Goal: Task Accomplishment & Management: Manage account settings

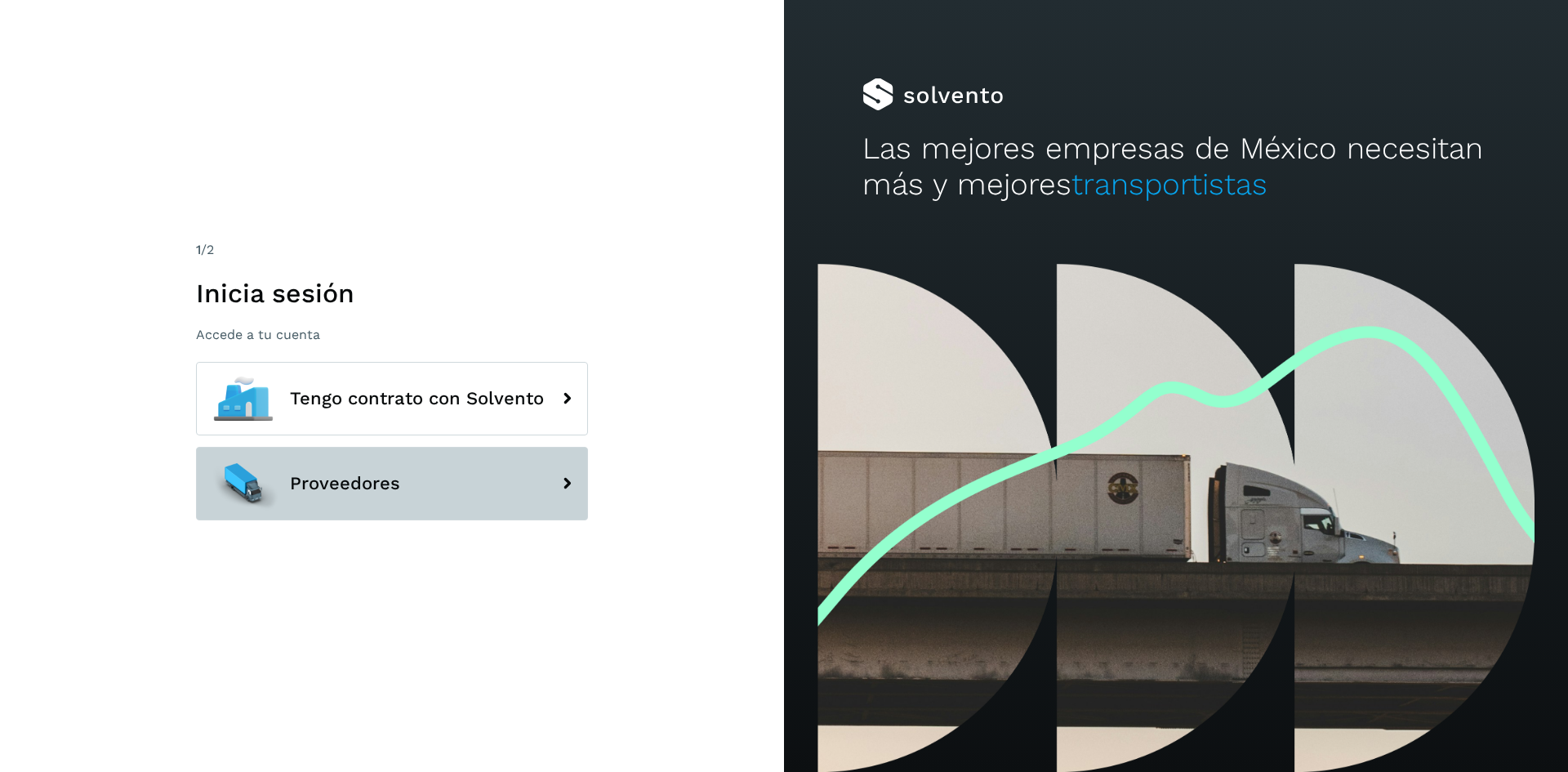
click at [426, 476] on button "Proveedores" at bounding box center [392, 484] width 392 height 74
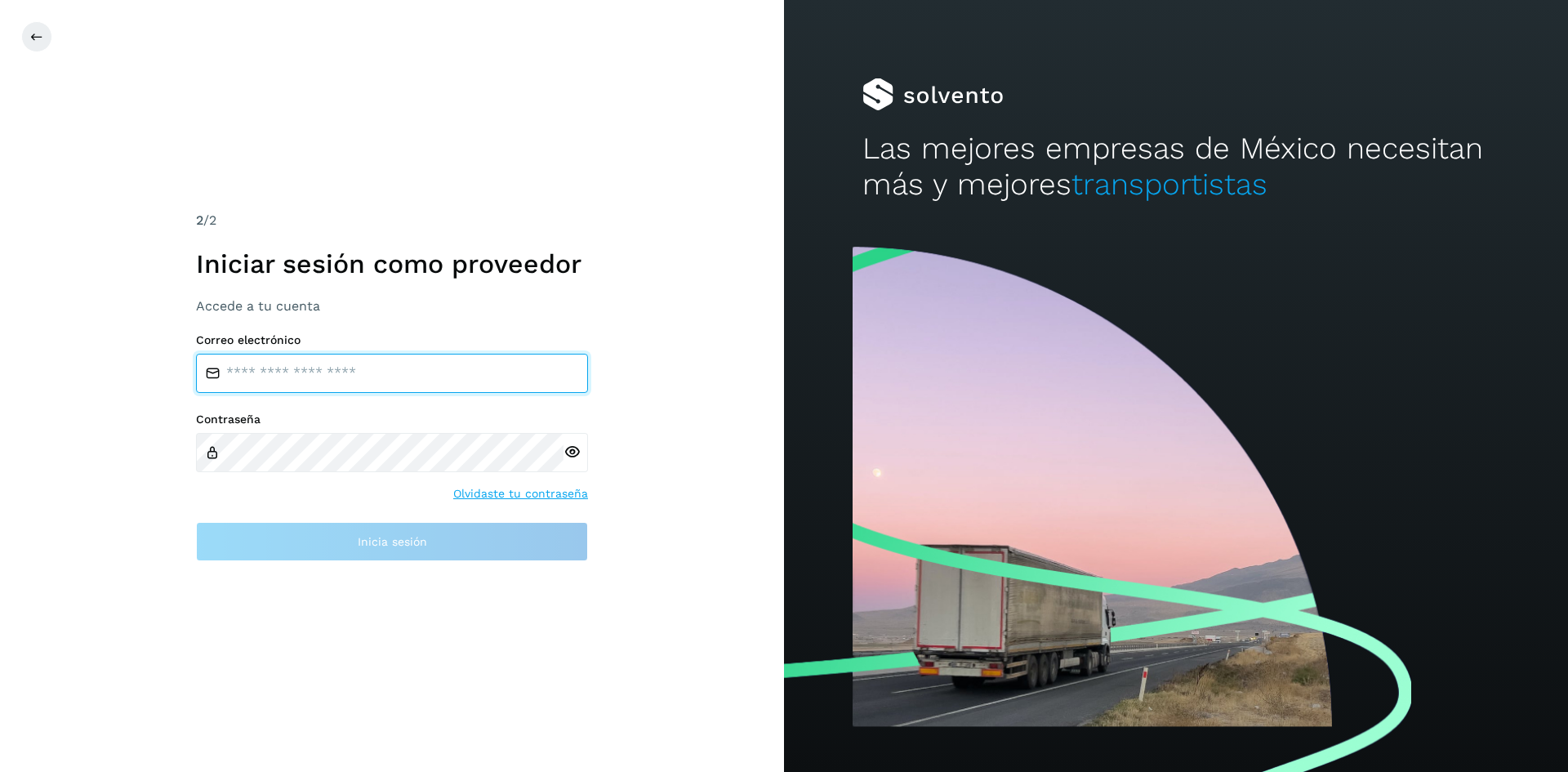
type input "**********"
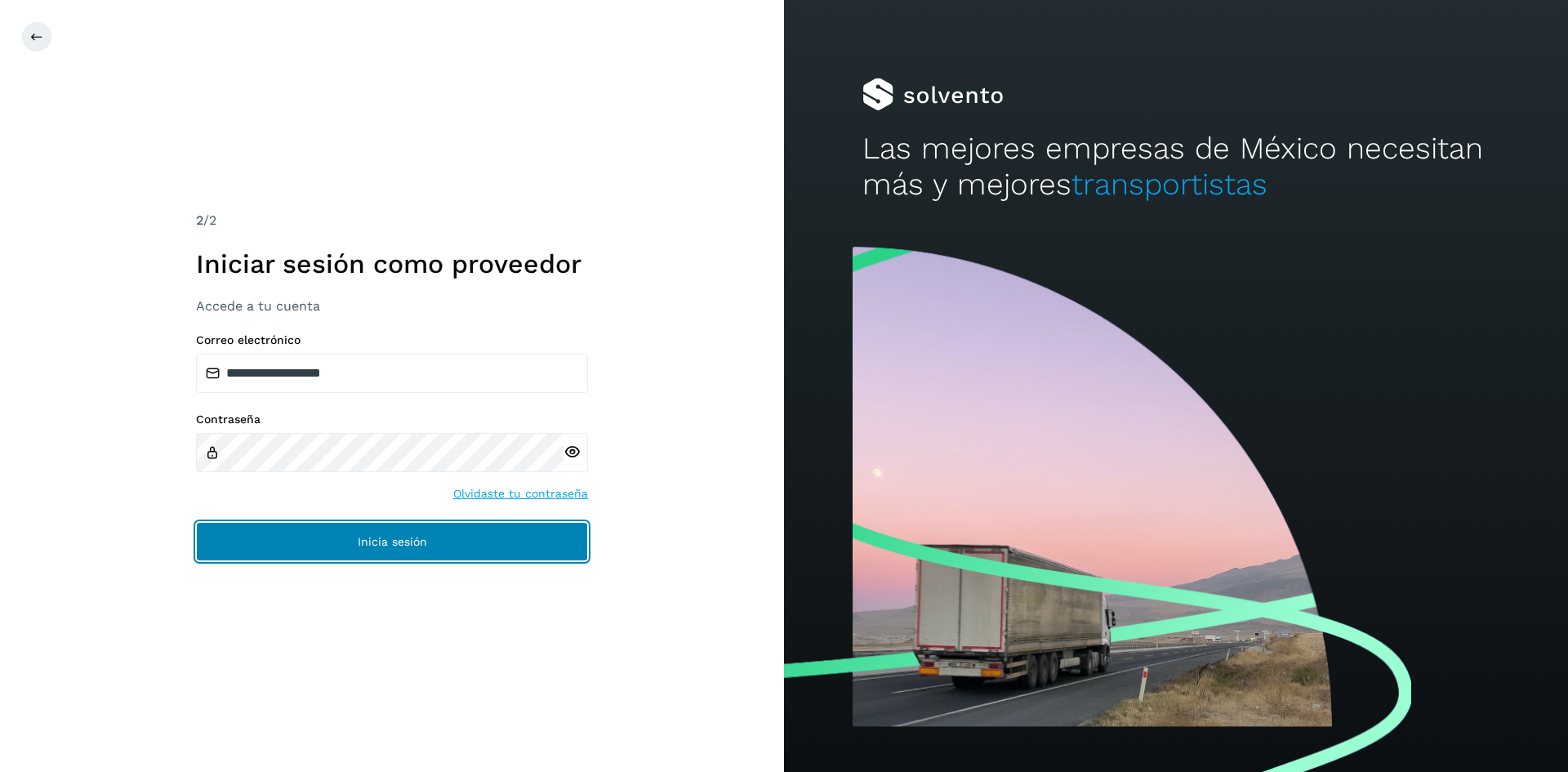
click at [428, 540] on button "Inicia sesión" at bounding box center [392, 542] width 392 height 40
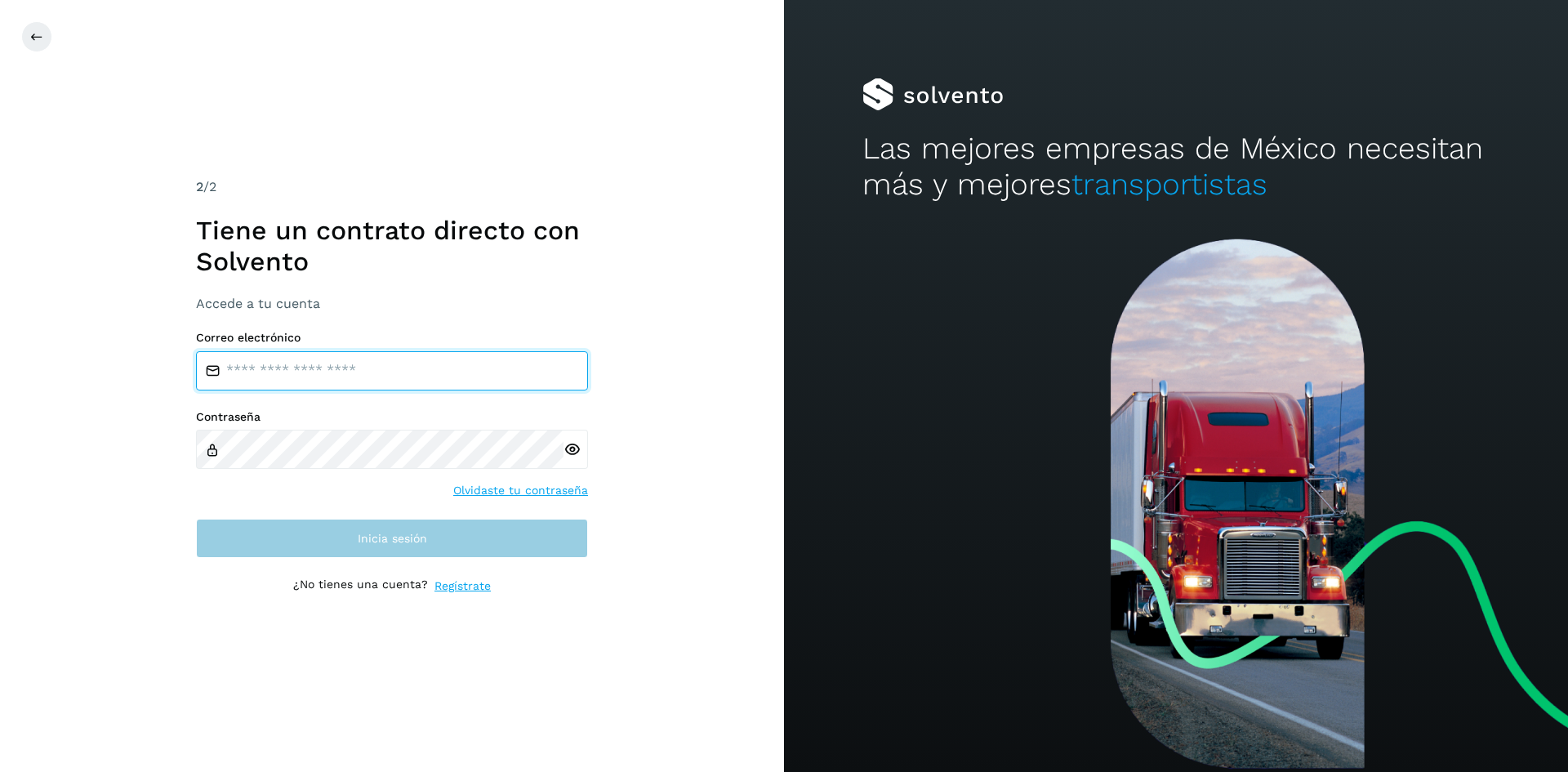
type input "**********"
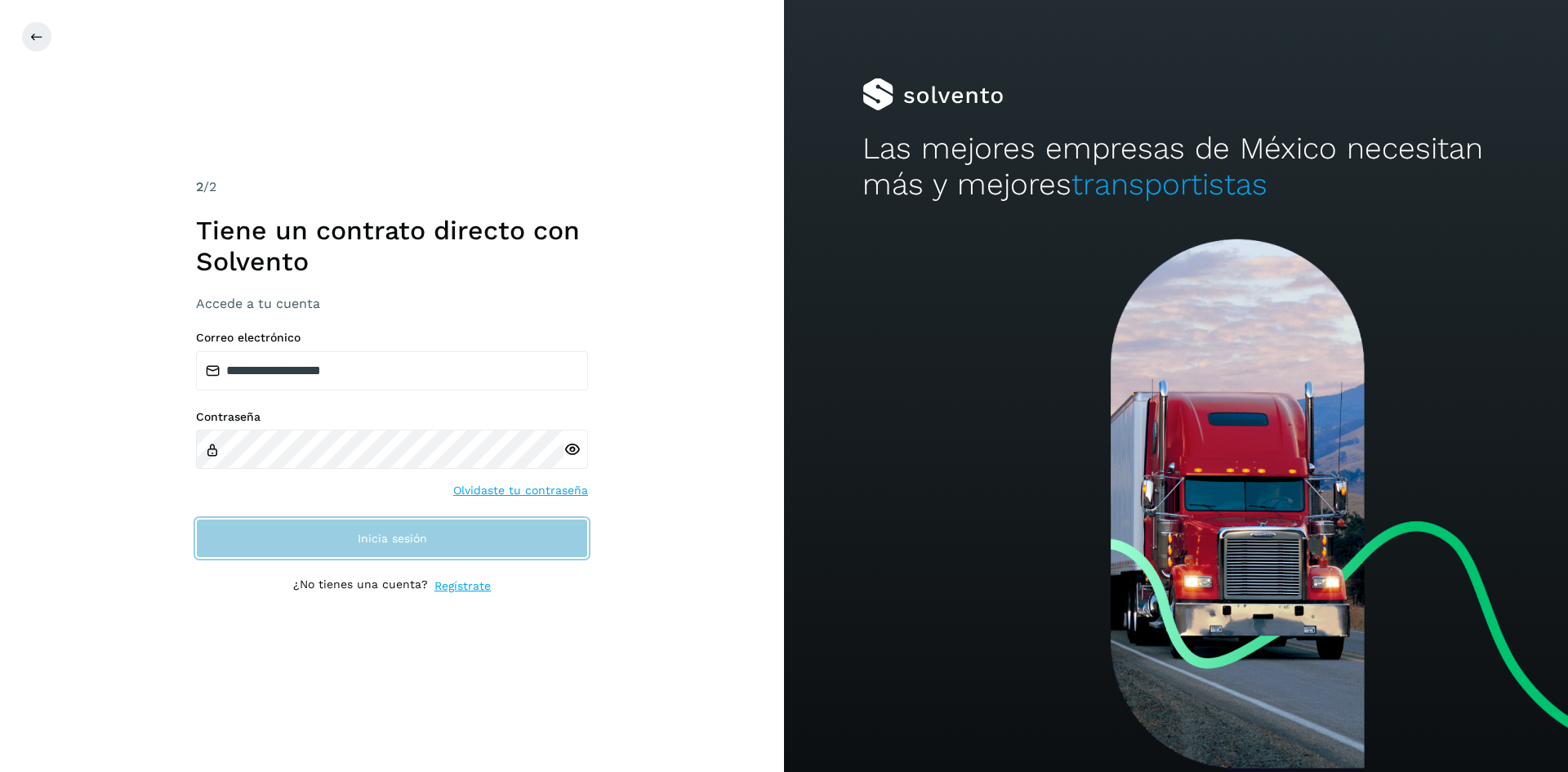
click at [421, 545] on button "Inicia sesión" at bounding box center [392, 538] width 392 height 40
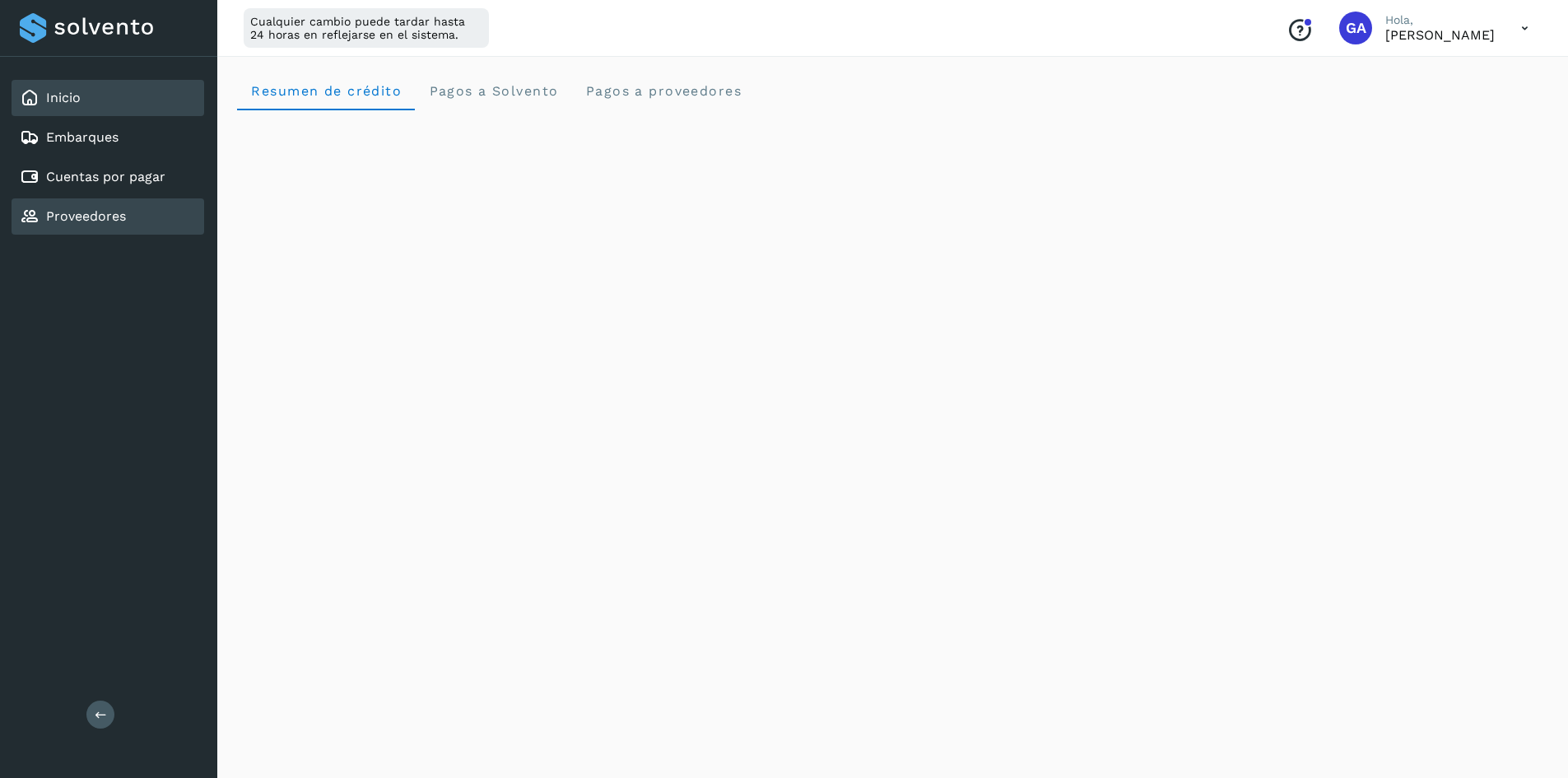
click at [116, 219] on link "Proveedores" at bounding box center [86, 216] width 80 height 16
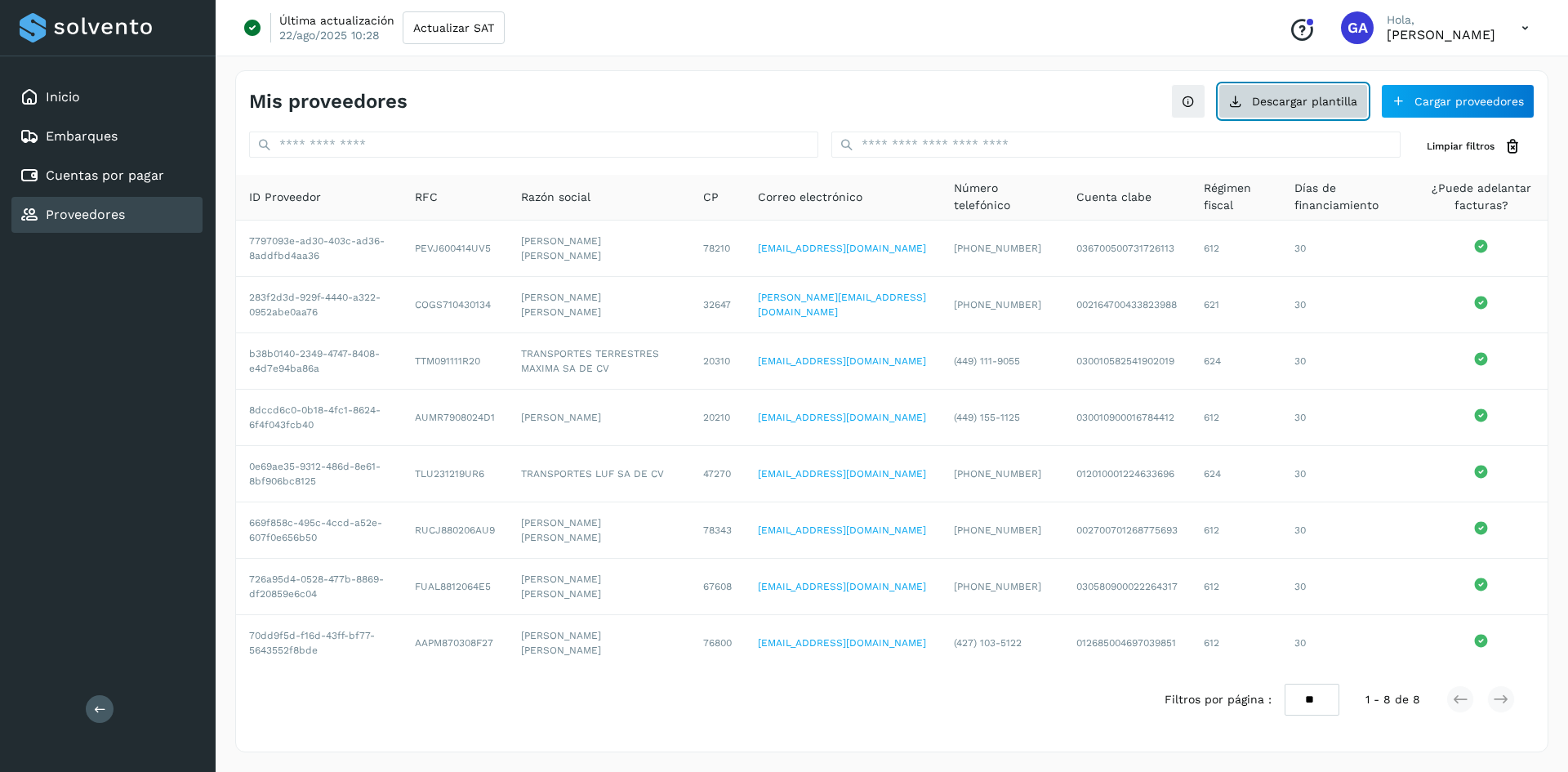
click at [1259, 98] on button "Descargar plantilla" at bounding box center [1293, 101] width 149 height 34
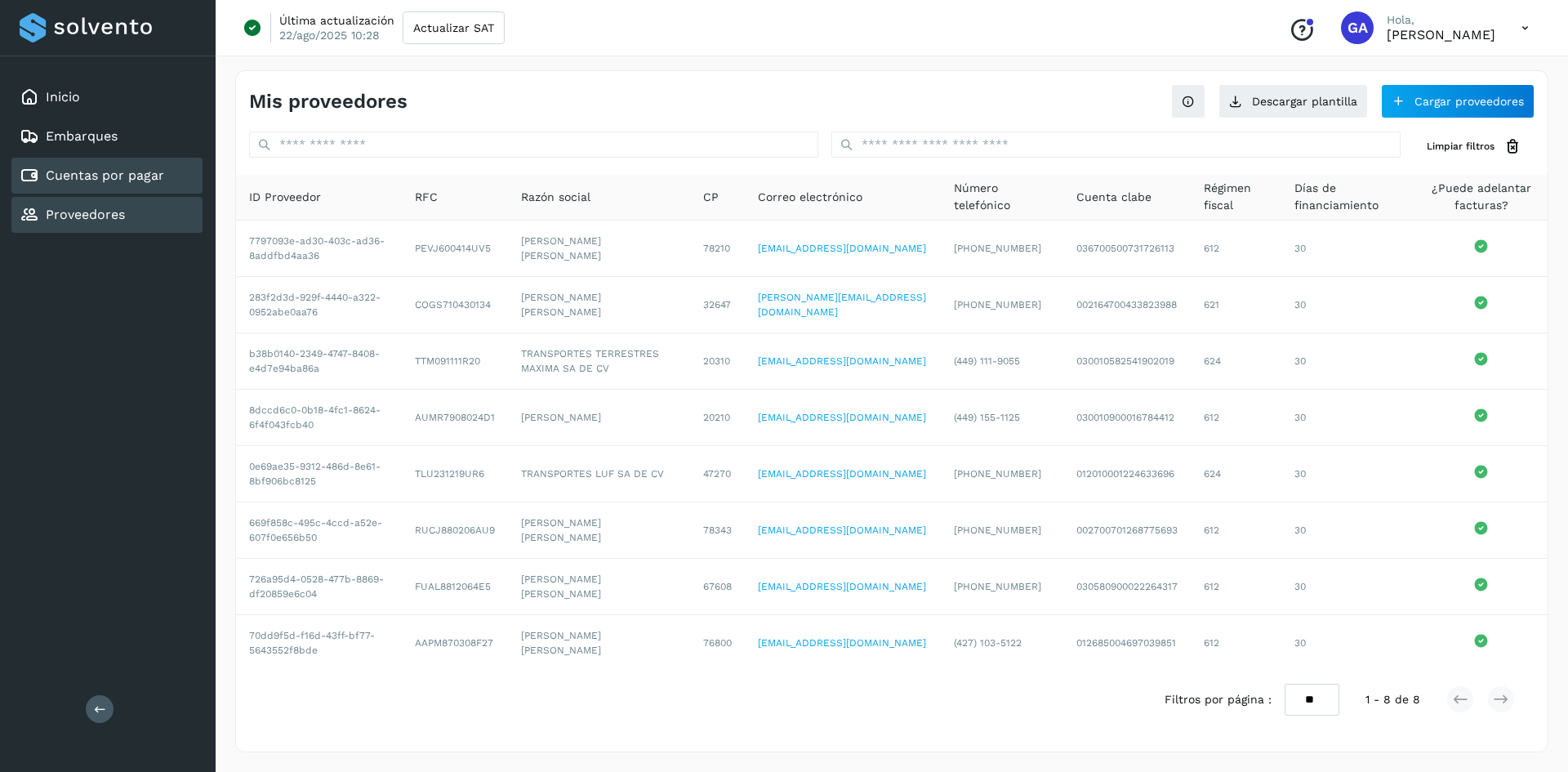
click at [137, 185] on div "Cuentas por pagar" at bounding box center [91, 176] width 144 height 19
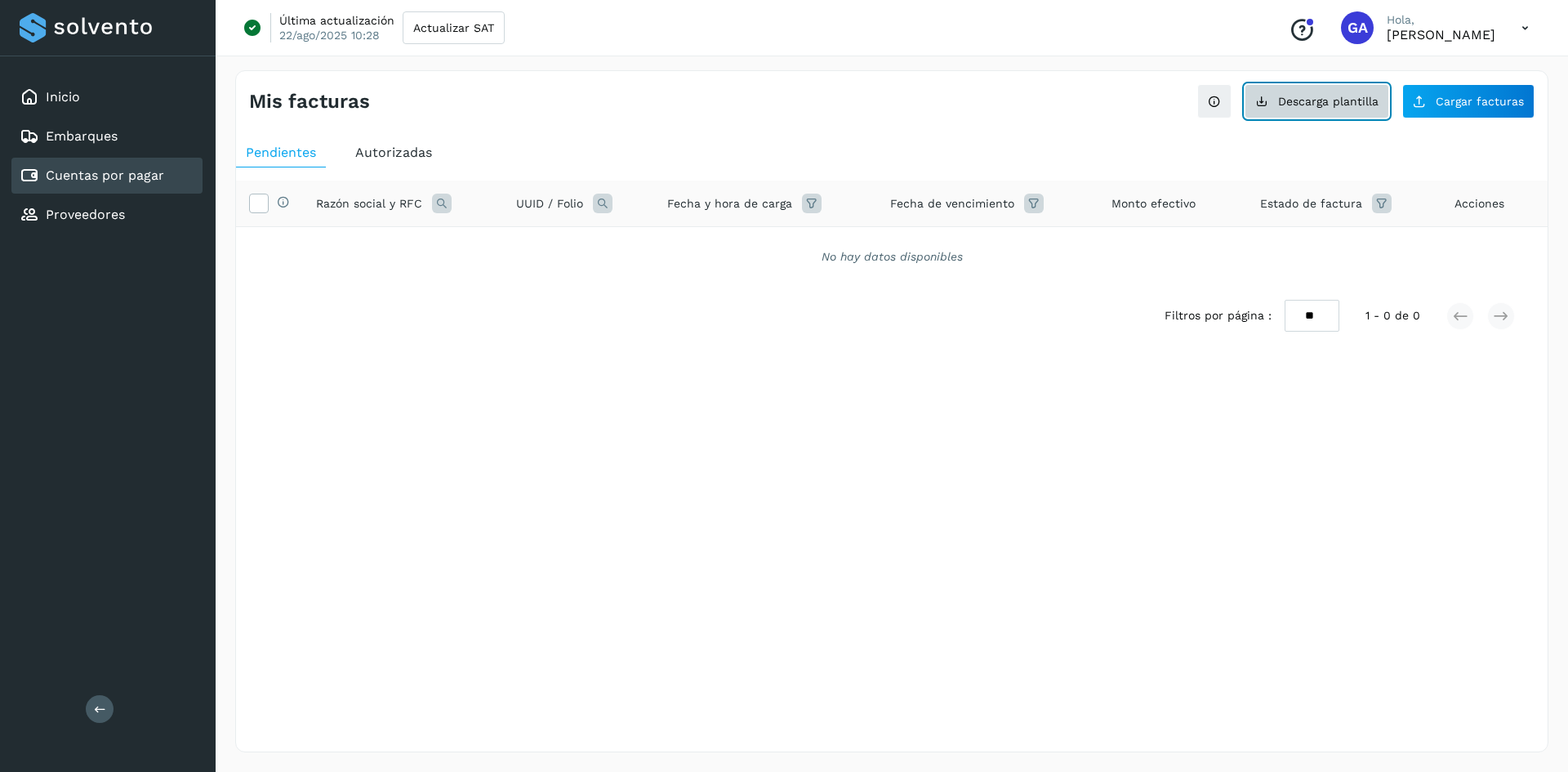
click at [1297, 99] on span "Descarga plantilla" at bounding box center [1328, 101] width 100 height 11
click at [1462, 98] on span "Cargar facturas" at bounding box center [1479, 101] width 88 height 11
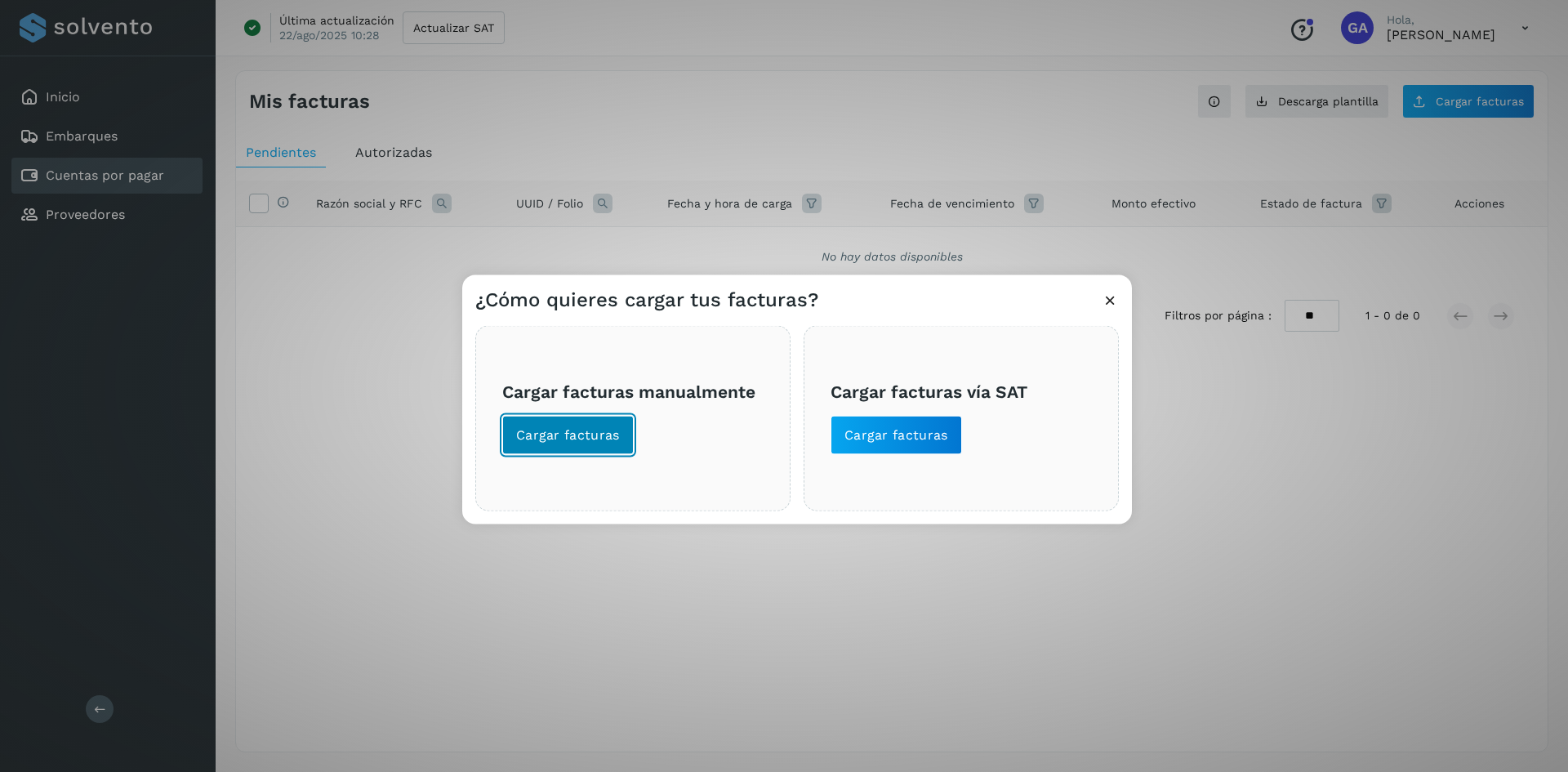
click at [588, 428] on span "Cargar facturas" at bounding box center [568, 434] width 104 height 18
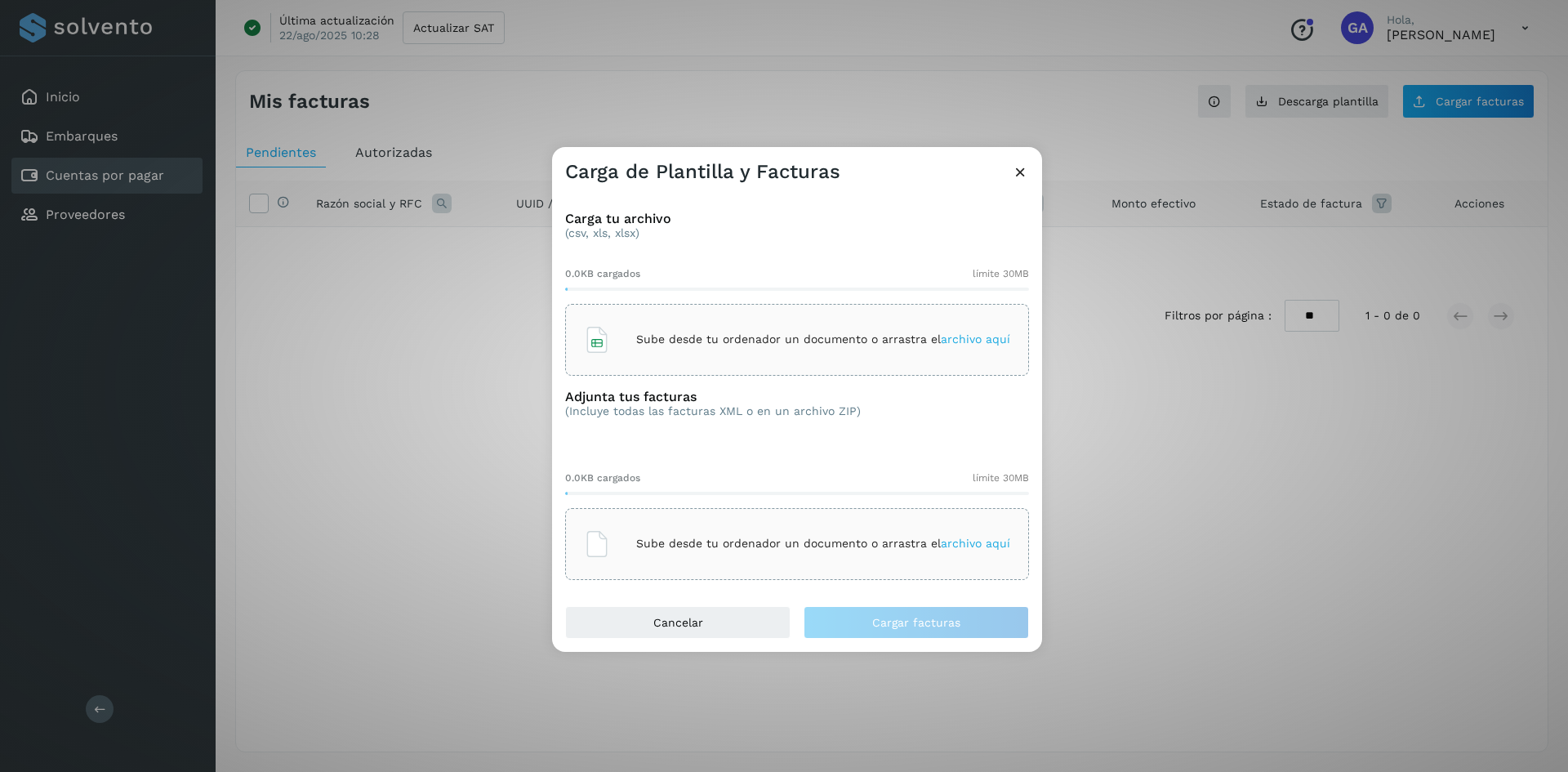
click at [703, 344] on p "Sube desde tu ordenador un documento o arrastra el archivo aquí" at bounding box center [824, 339] width 374 height 14
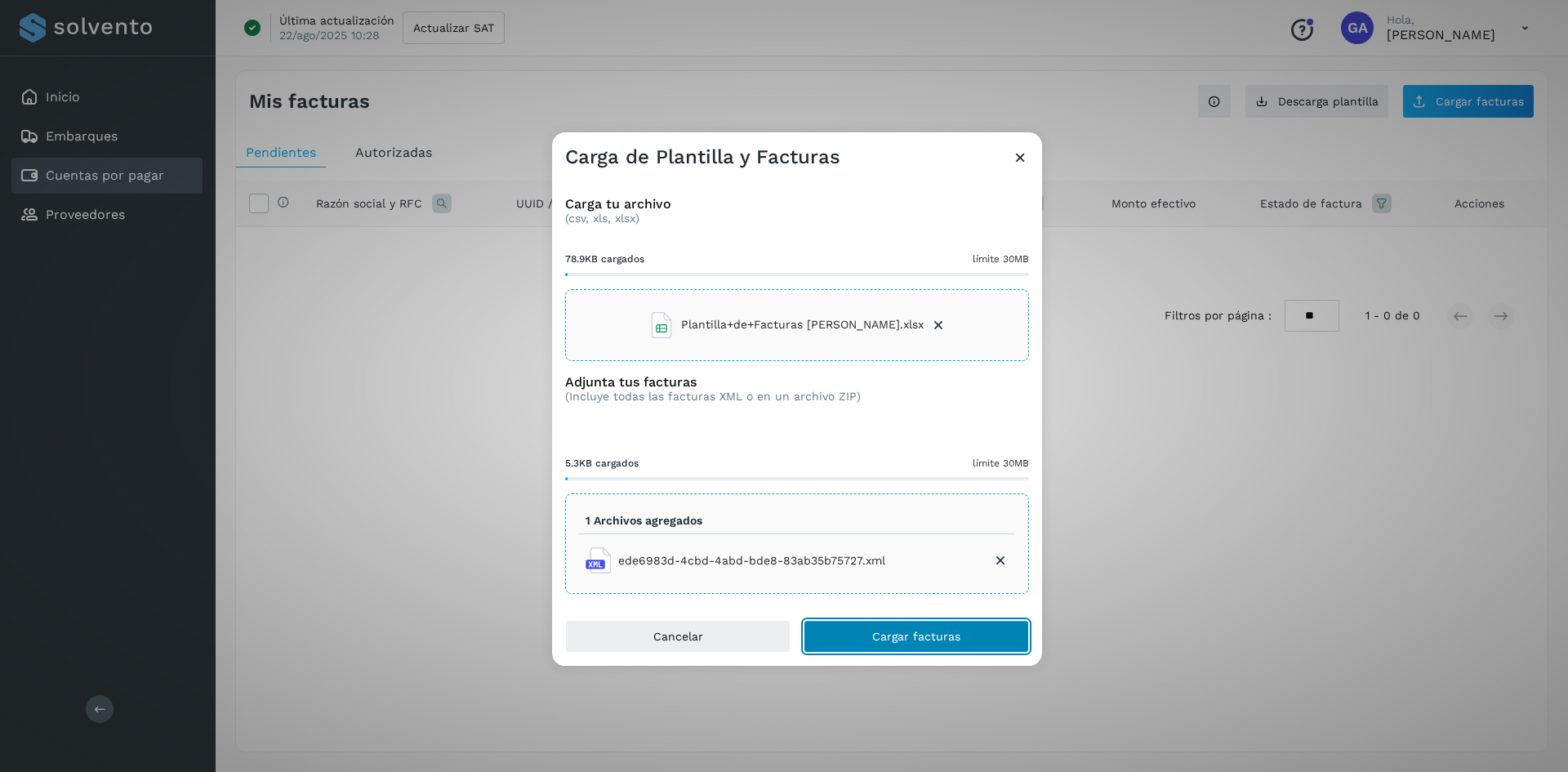
click at [925, 636] on span "Cargar facturas" at bounding box center [916, 636] width 88 height 11
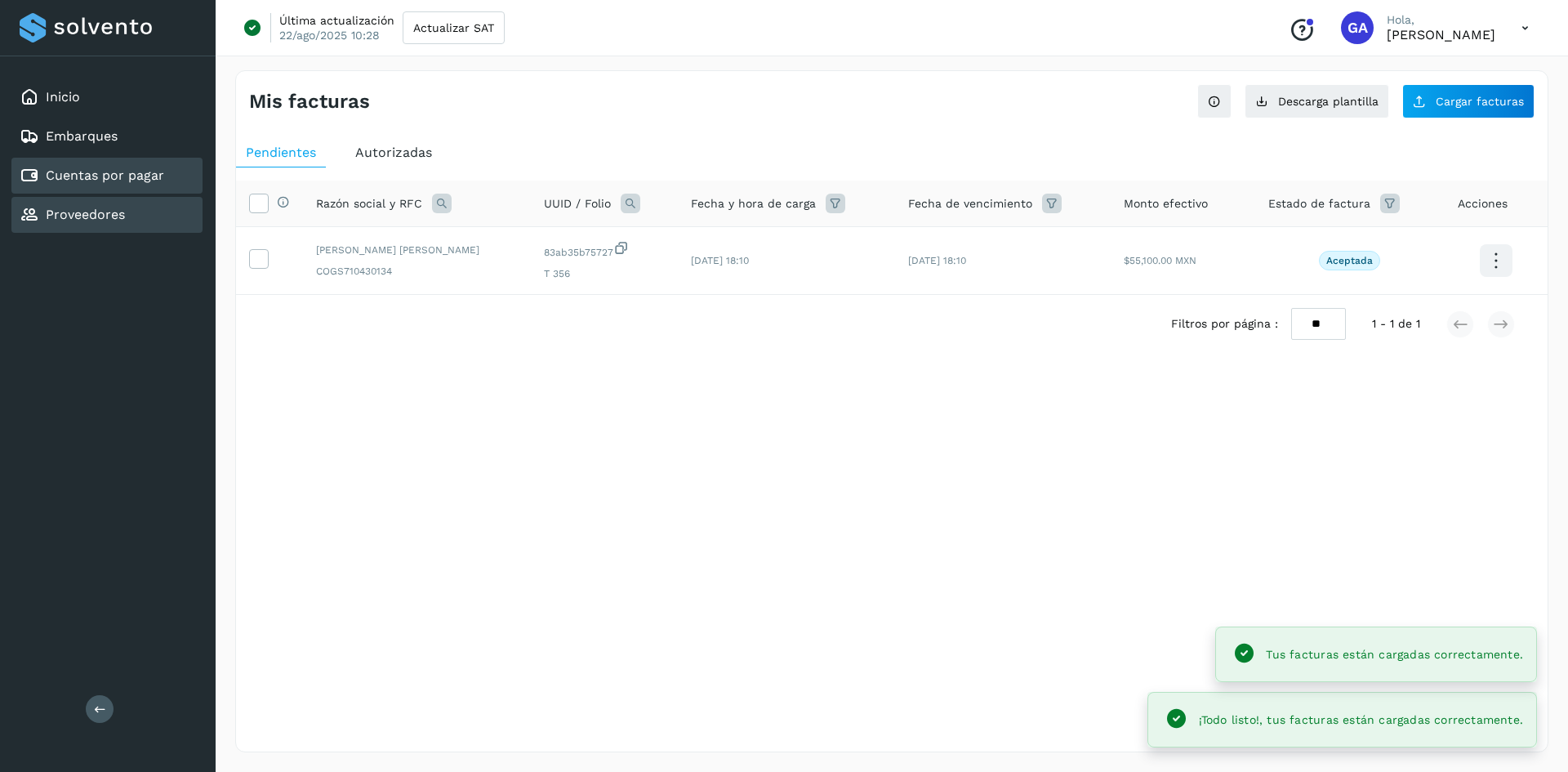
click at [90, 211] on link "Proveedores" at bounding box center [85, 215] width 79 height 16
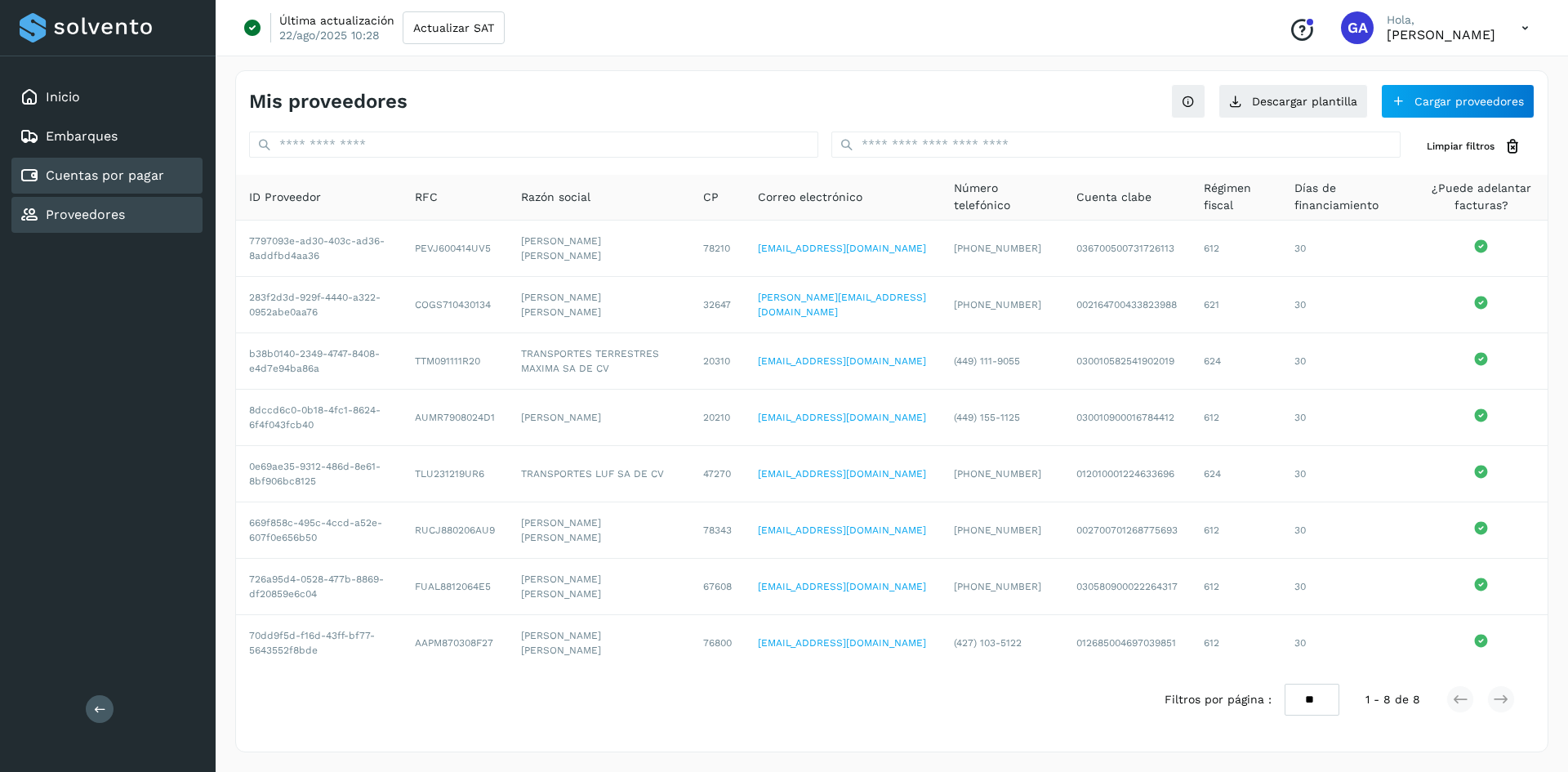
click at [115, 178] on link "Cuentas por pagar" at bounding box center [105, 175] width 119 height 16
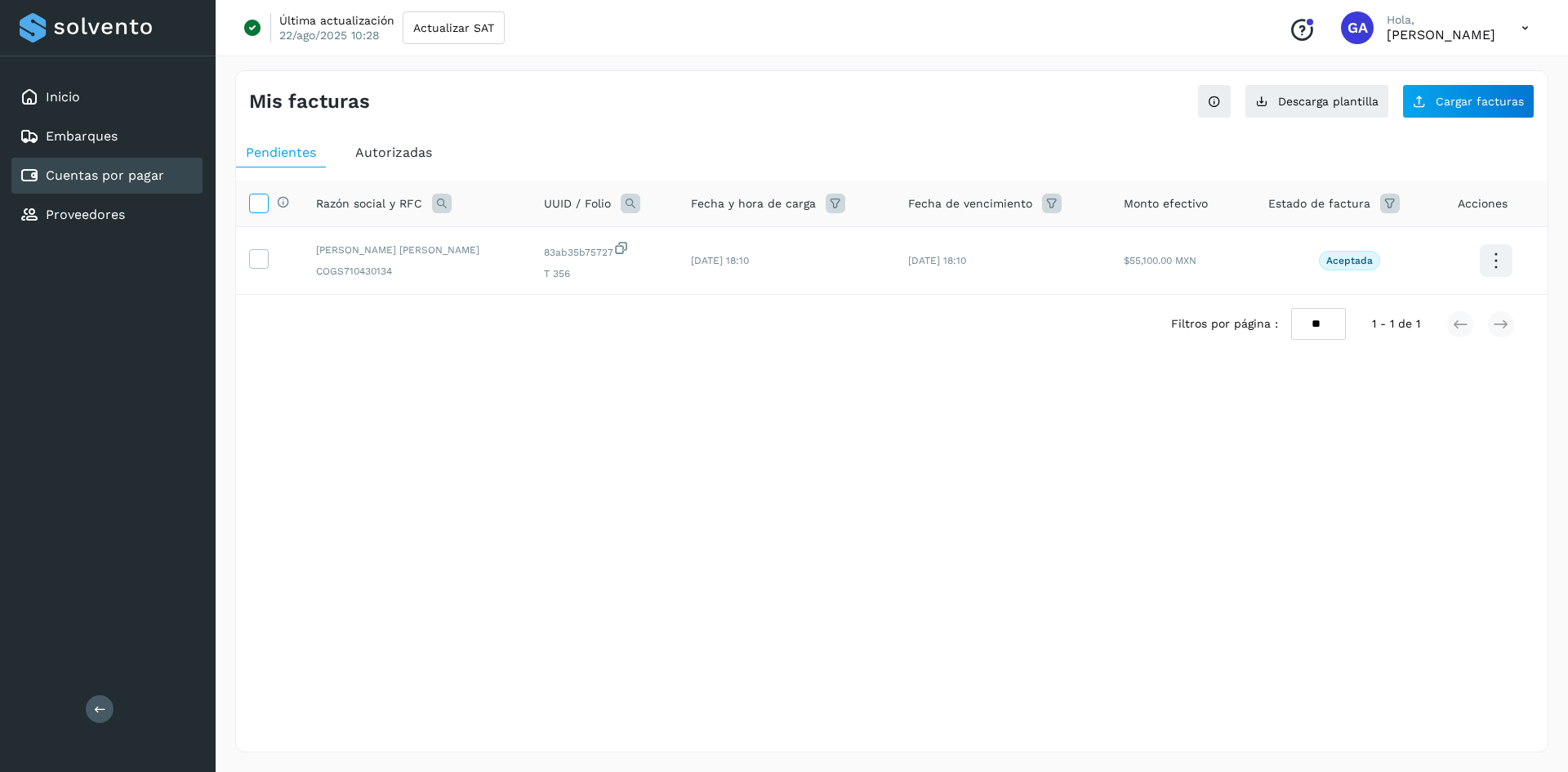
click at [258, 194] on icon at bounding box center [258, 202] width 18 height 18
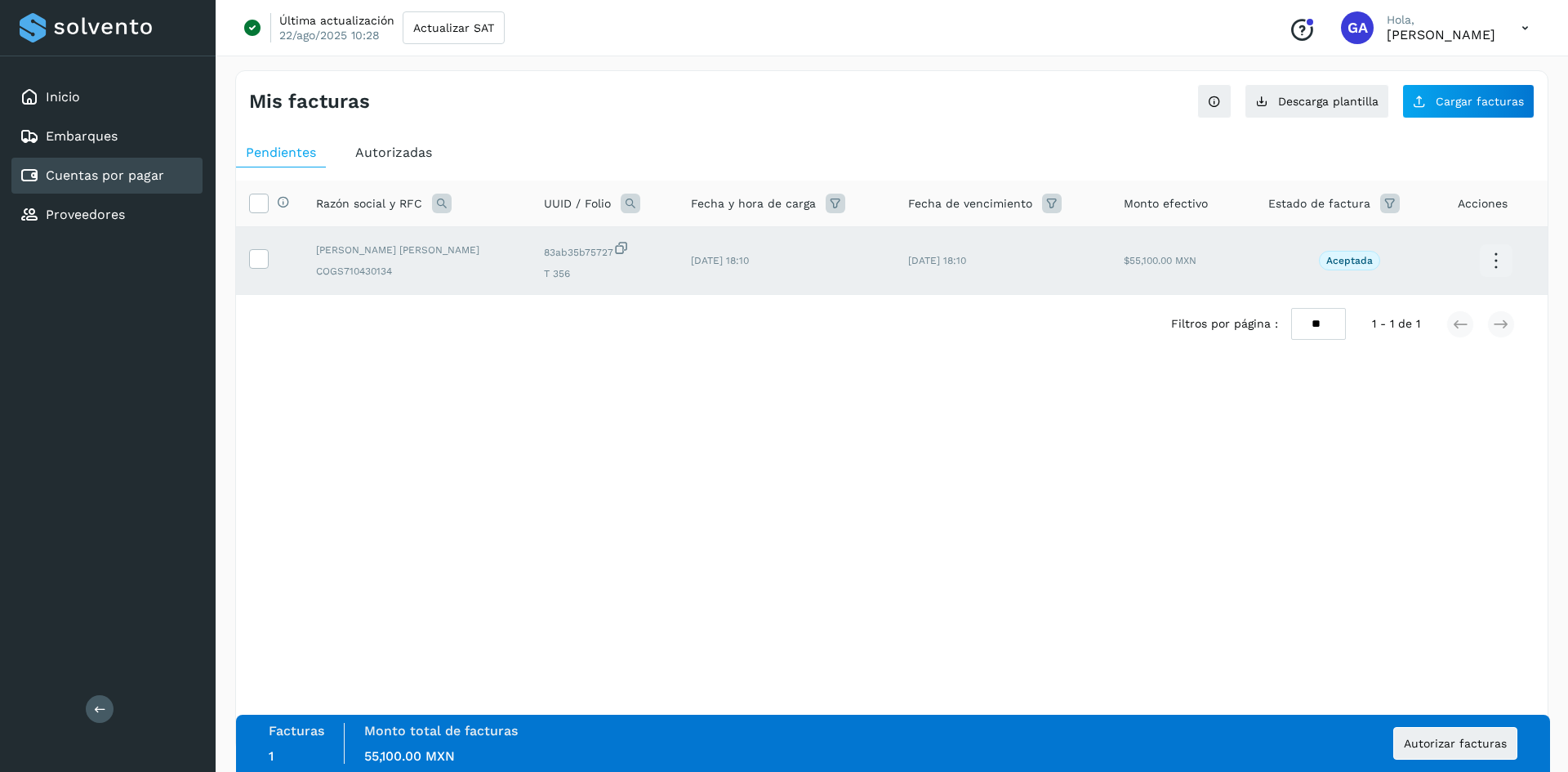
click at [1000, 469] on div "Mis facturas Ver instrucciones para cargar Facturas Descarga plantilla Cargar f…" at bounding box center [892, 411] width 1313 height 682
click at [1497, 251] on icon at bounding box center [1496, 261] width 39 height 39
click at [1275, 451] on div at bounding box center [784, 386] width 1568 height 772
click at [1443, 738] on span "Autorizar facturas" at bounding box center [1455, 743] width 103 height 11
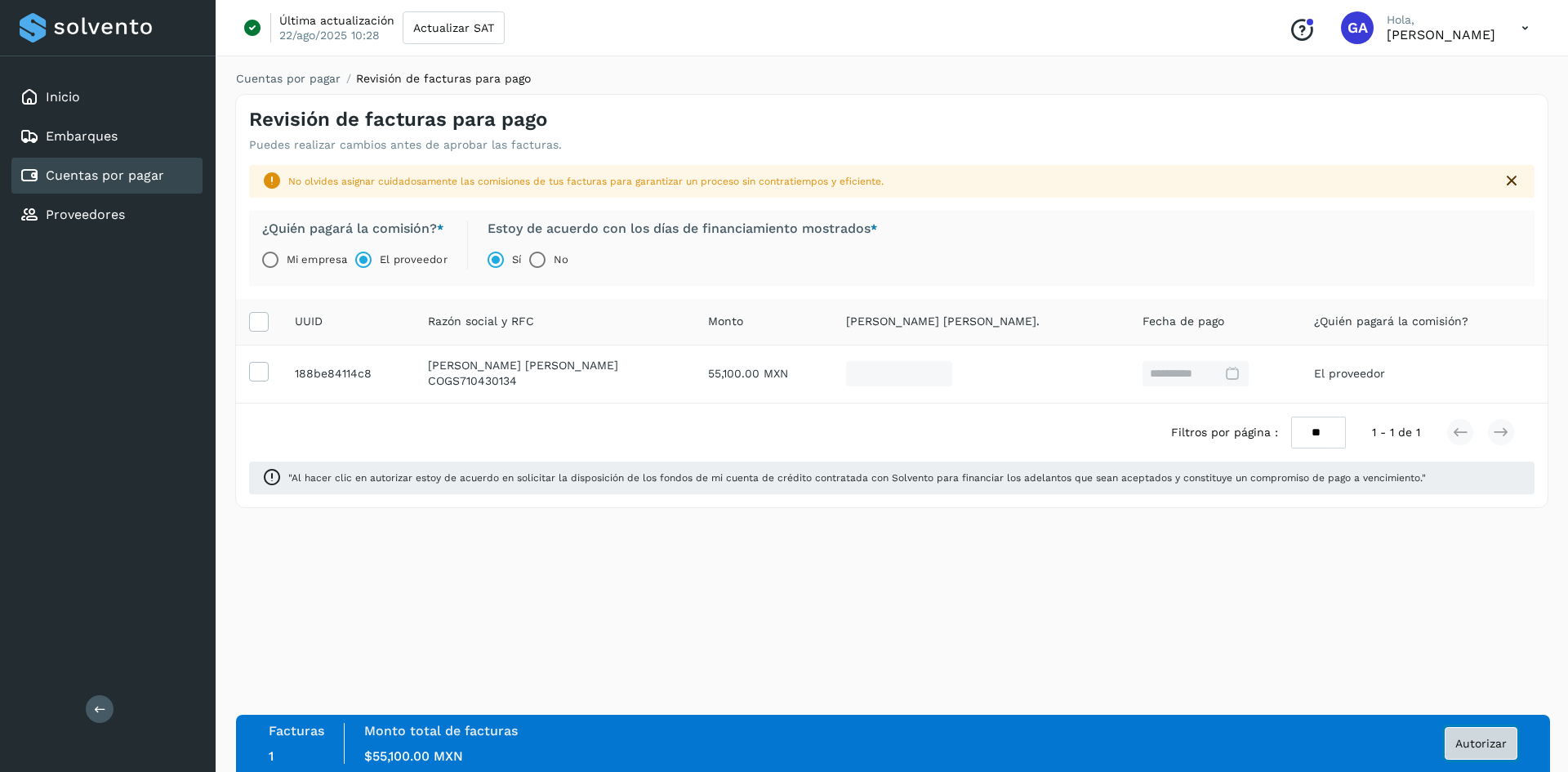
click at [1461, 742] on span "Autorizar" at bounding box center [1481, 743] width 52 height 11
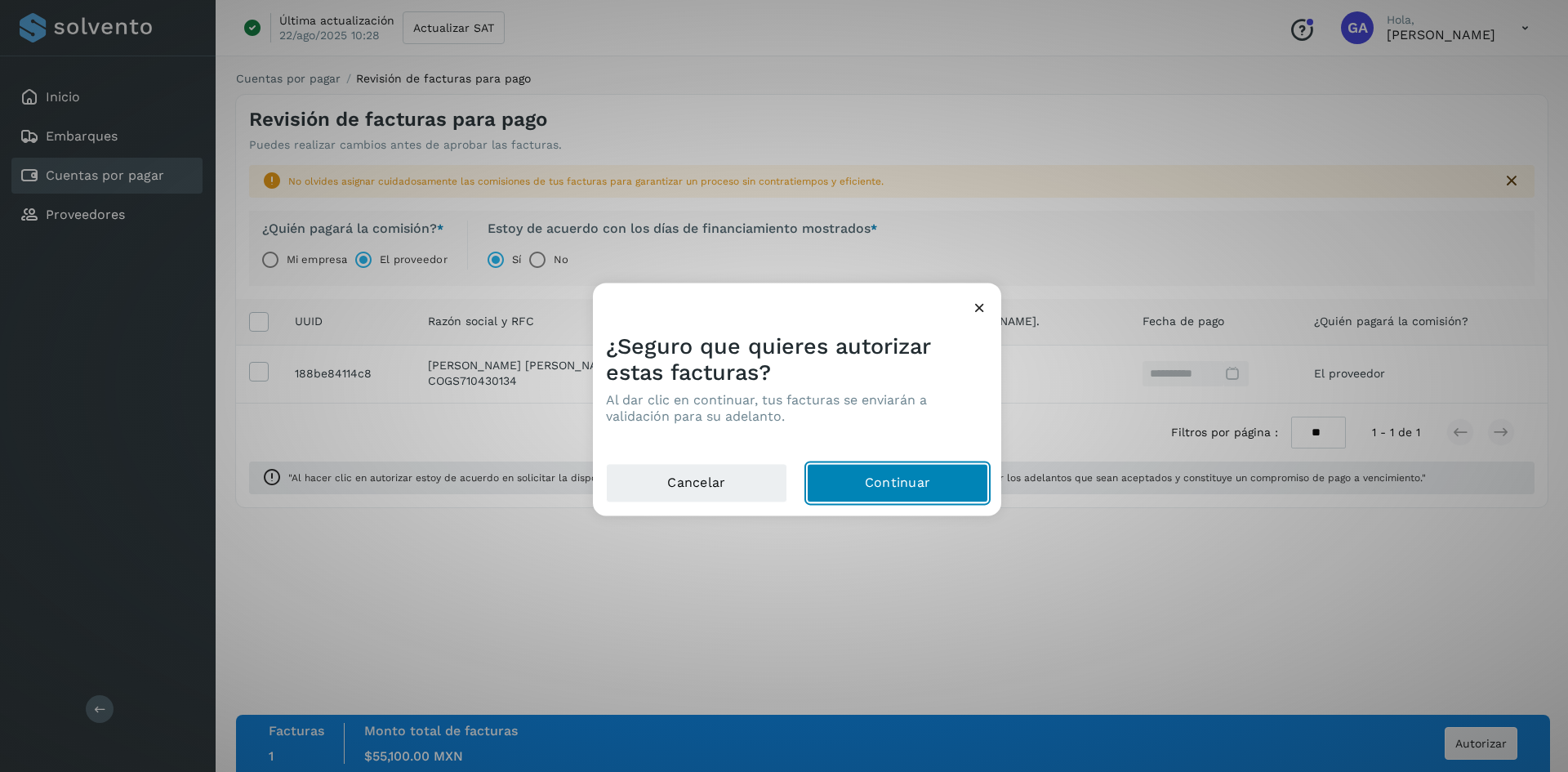
click at [955, 480] on button "Continuar" at bounding box center [897, 483] width 181 height 40
